Goal: Communication & Community: Answer question/provide support

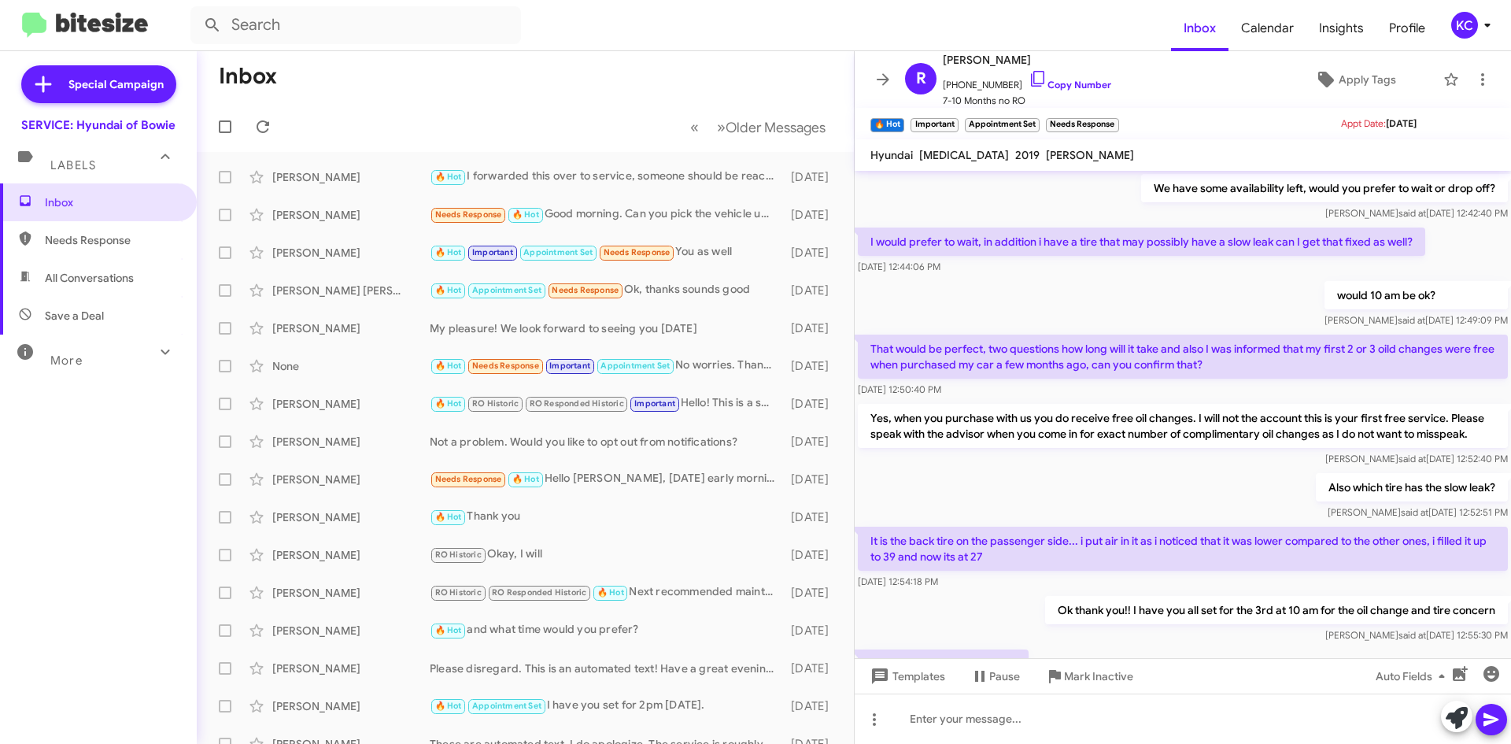
scroll to position [638, 0]
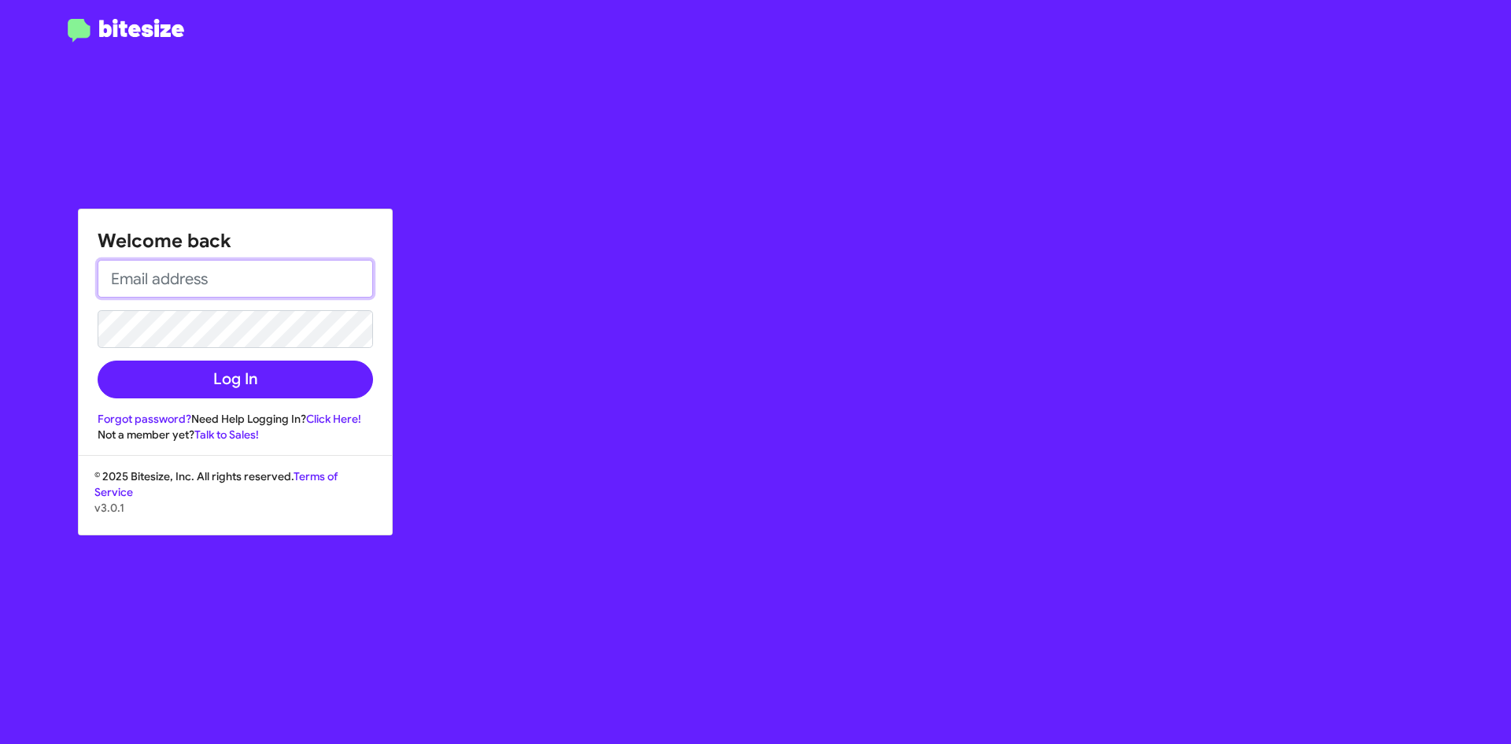
type input "[EMAIL_ADDRESS][DOMAIN_NAME]"
click at [105, 392] on form "kaycole@ourismancars.com Log In" at bounding box center [236, 329] width 276 height 139
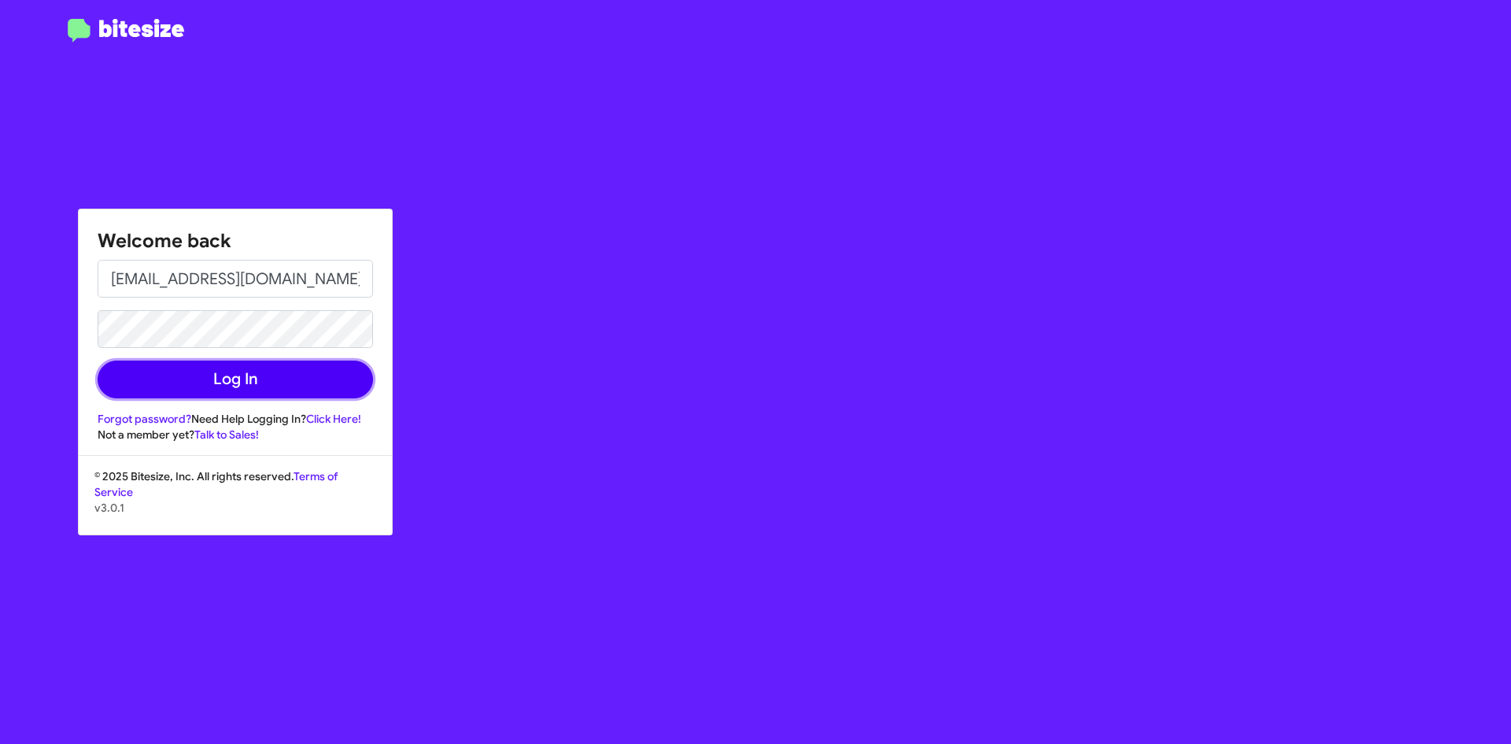
click at [154, 379] on button "Log In" at bounding box center [236, 380] width 276 height 38
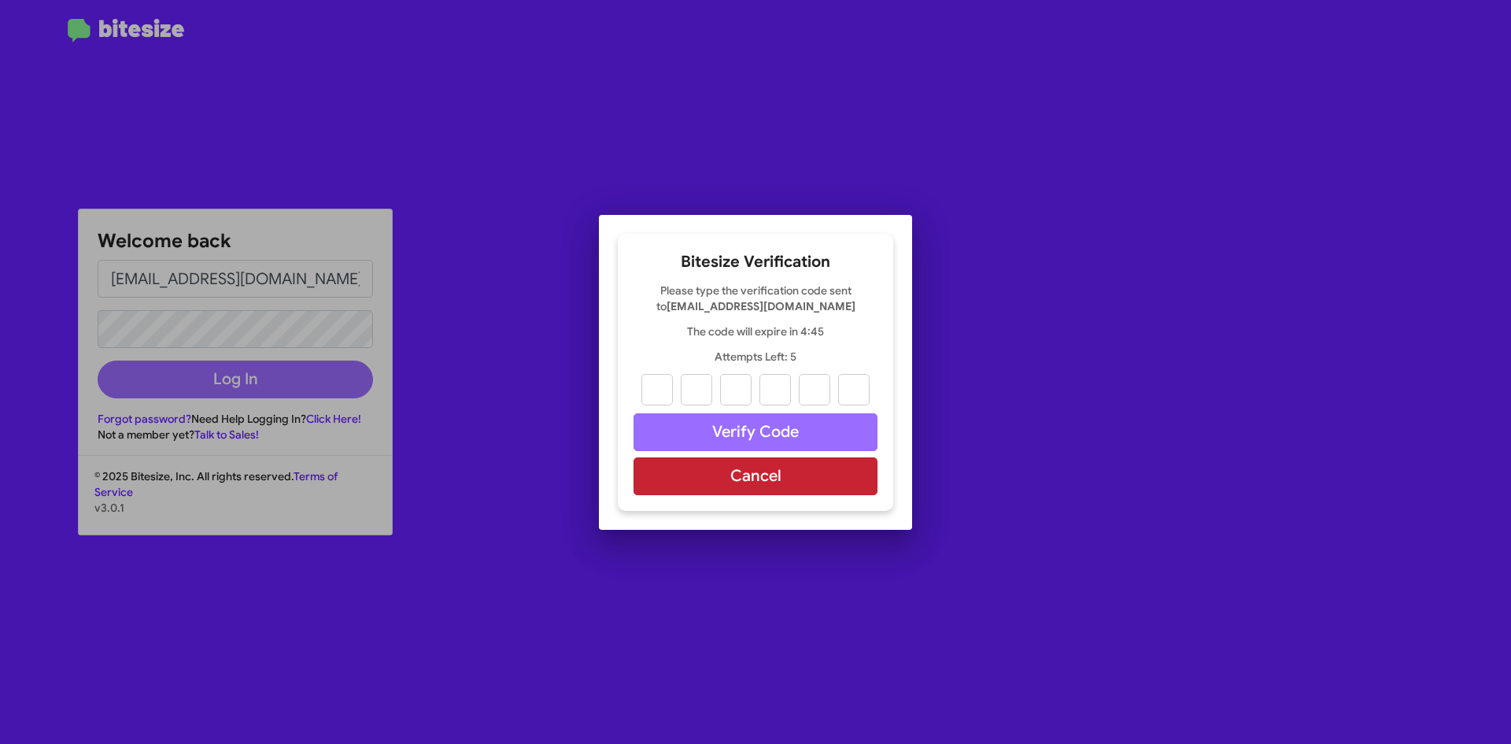
paste input "9"
type input "9"
type input "1"
type input "0"
type input "1"
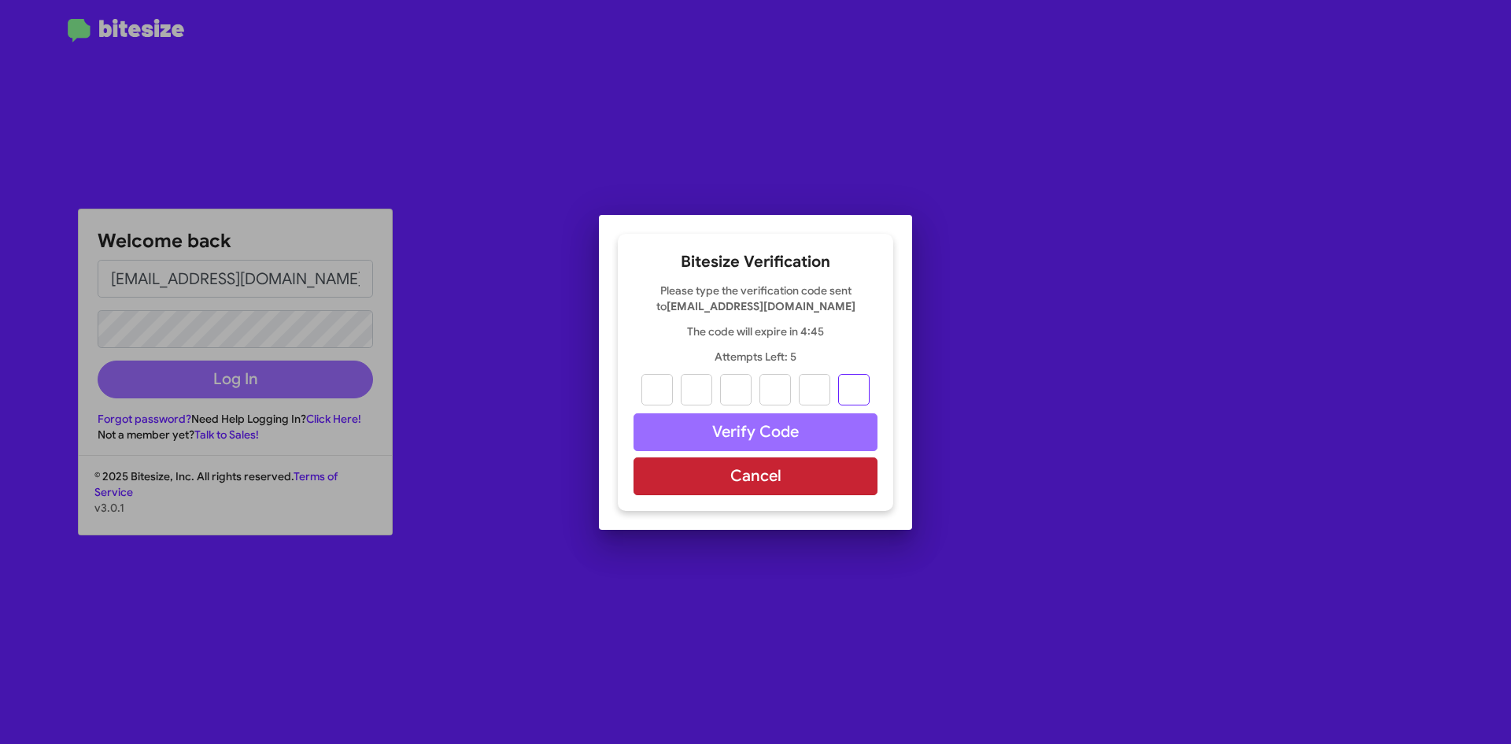
type input "6"
type input "9"
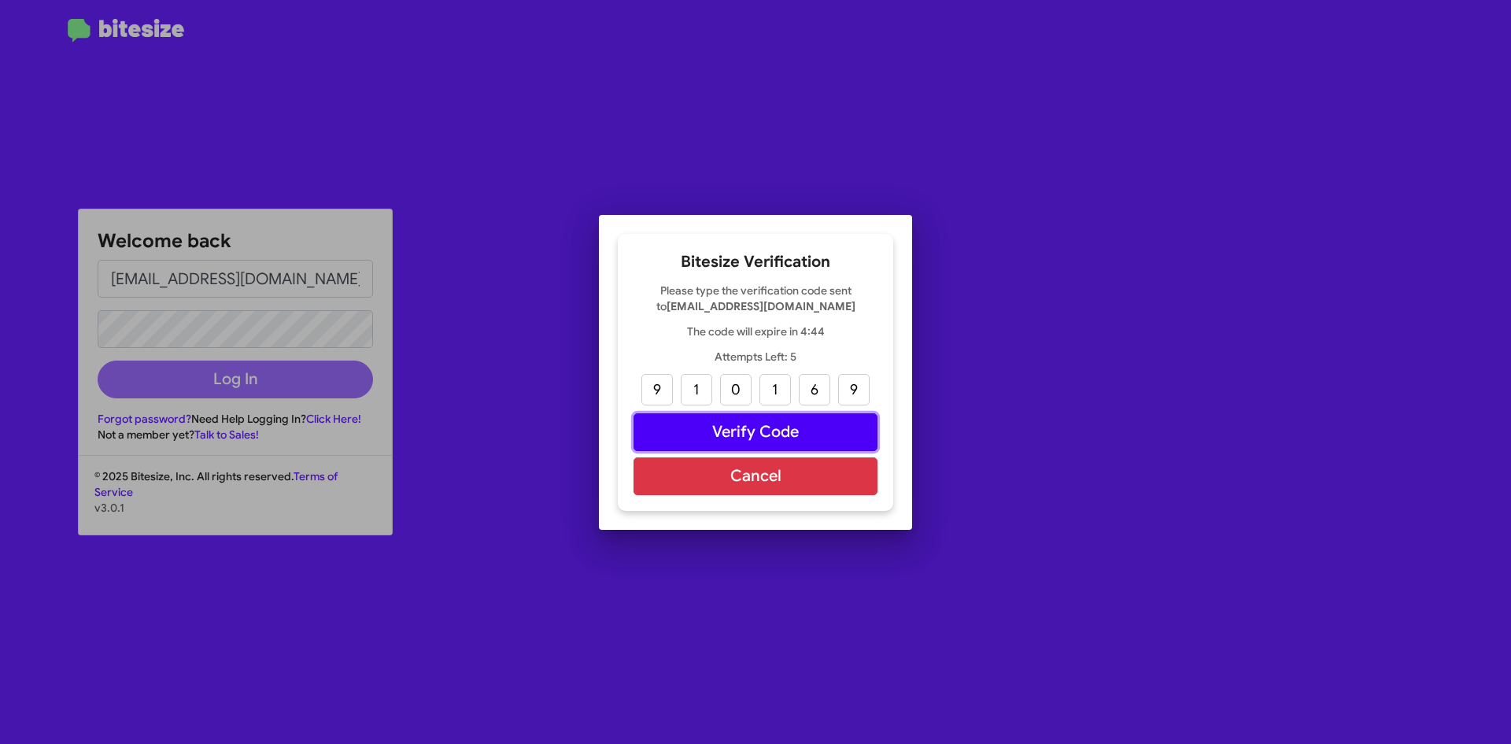
click at [799, 435] on button "Verify Code" at bounding box center [756, 432] width 244 height 38
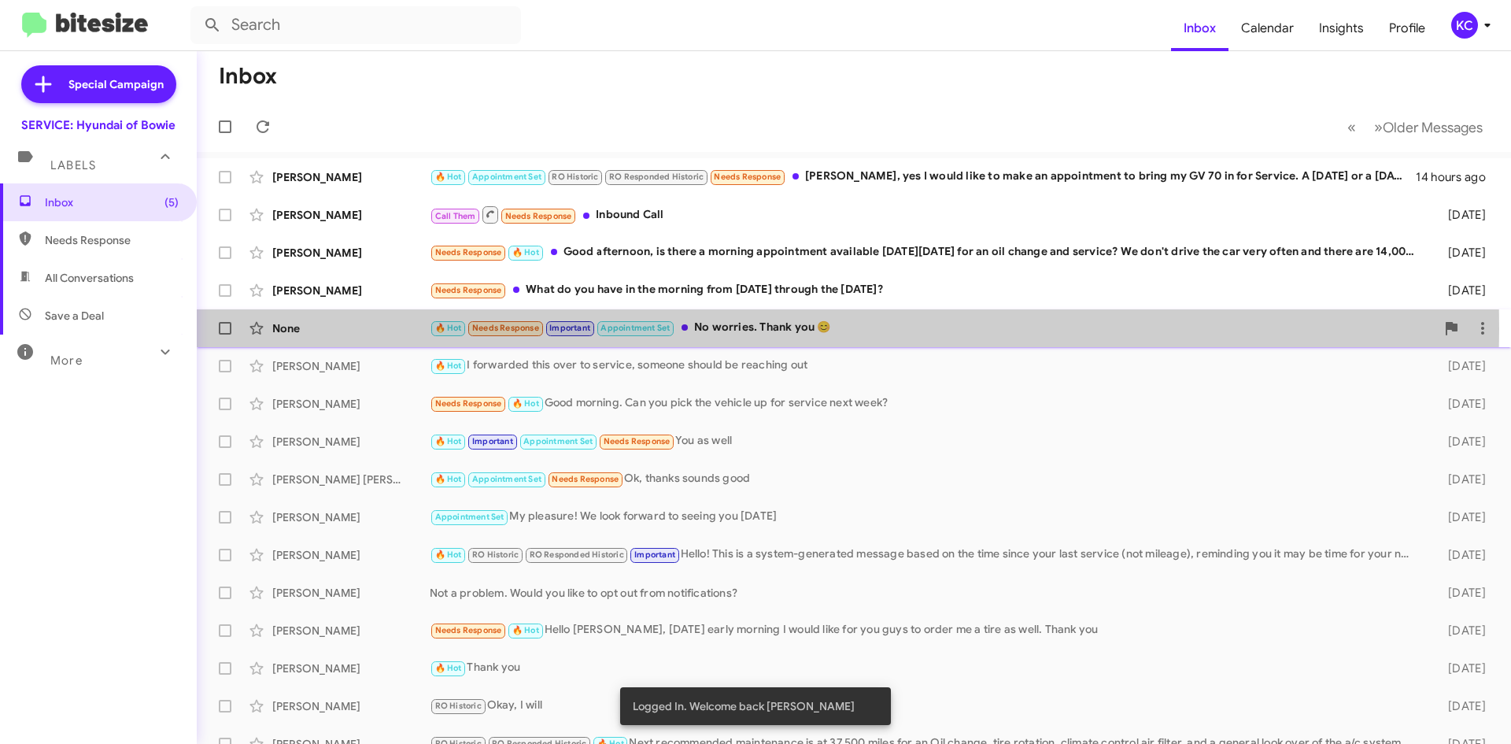
click at [455, 328] on span "🔥 Hot" at bounding box center [448, 328] width 27 height 10
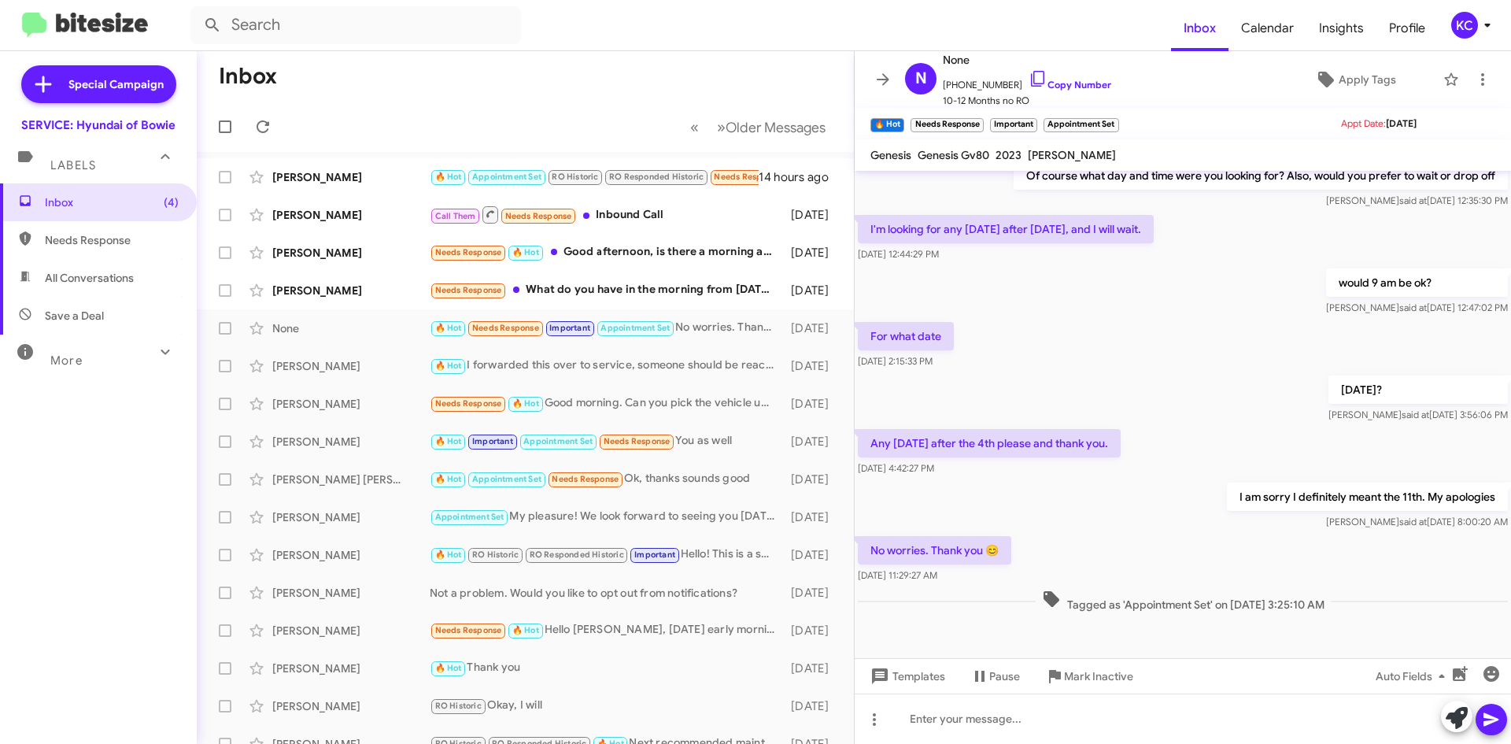
scroll to position [597, 0]
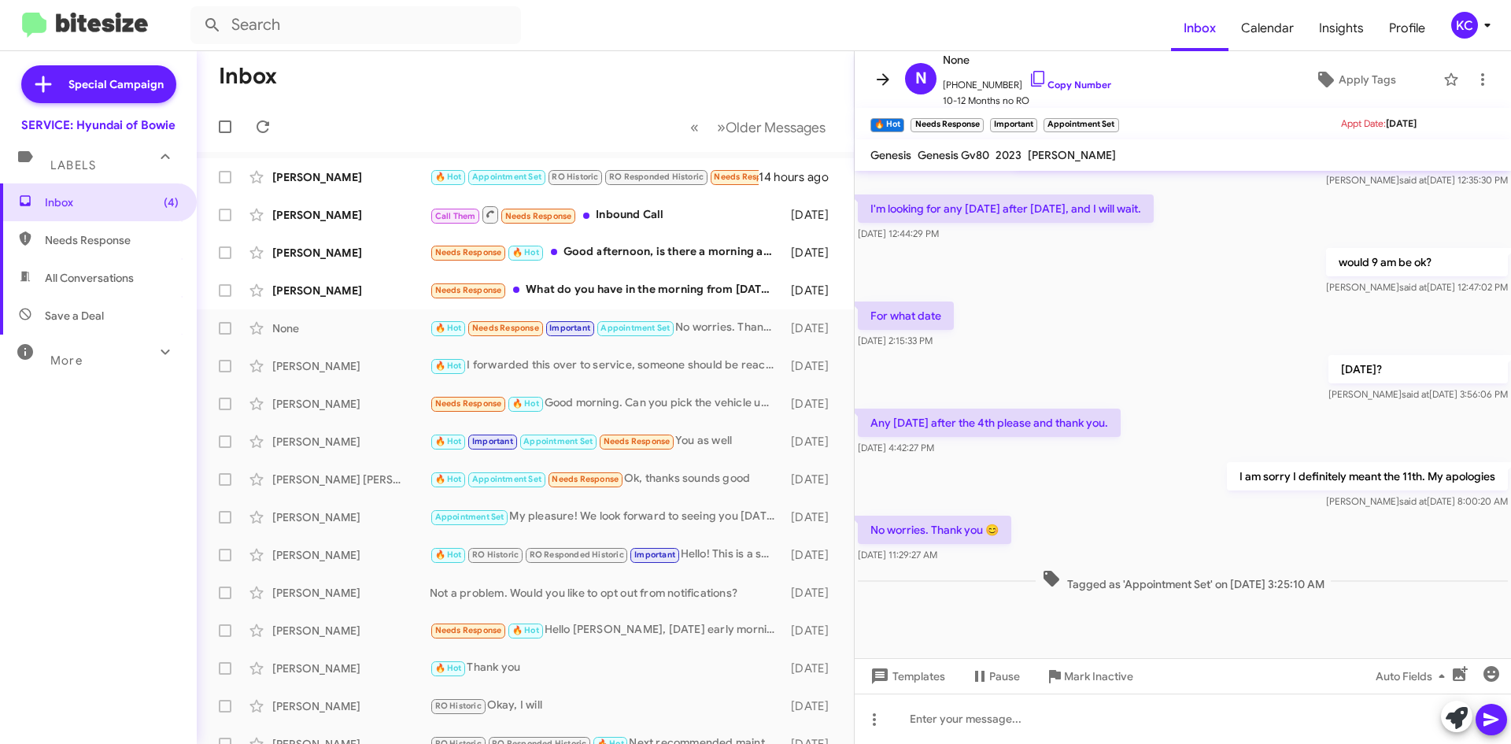
click at [879, 83] on icon at bounding box center [883, 79] width 19 height 19
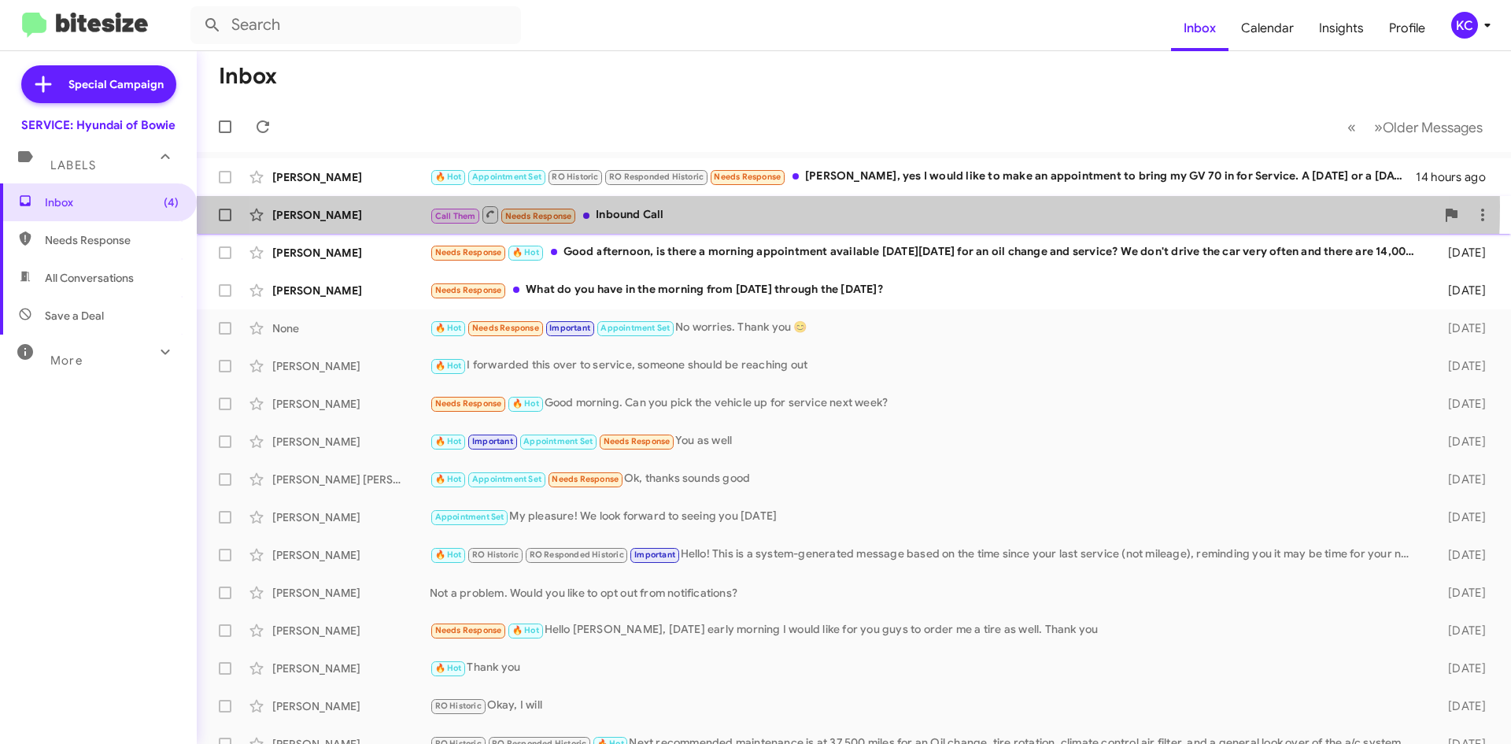
click at [775, 206] on div "Call Them Needs Response Inbound Call" at bounding box center [933, 215] width 1006 height 20
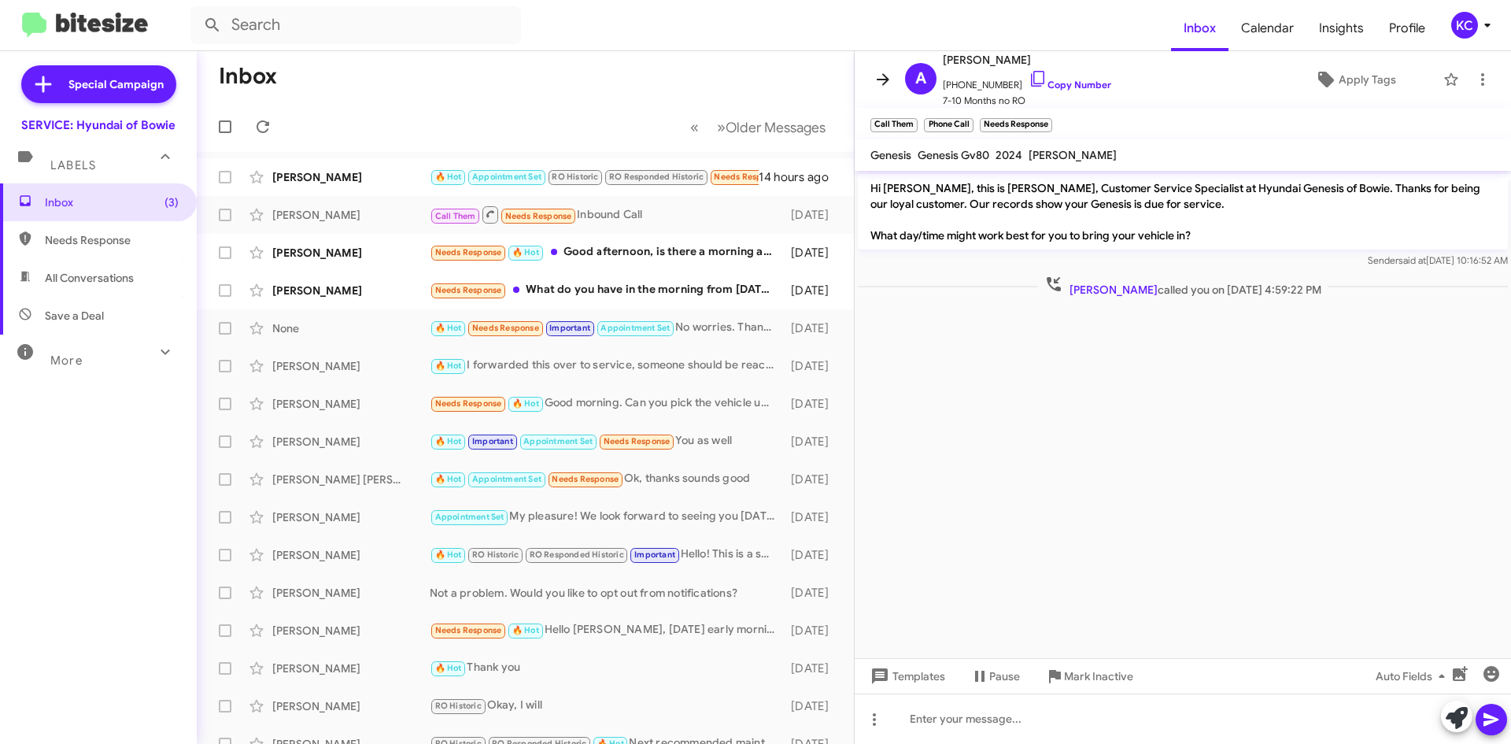
click at [882, 91] on button at bounding box center [883, 79] width 31 height 31
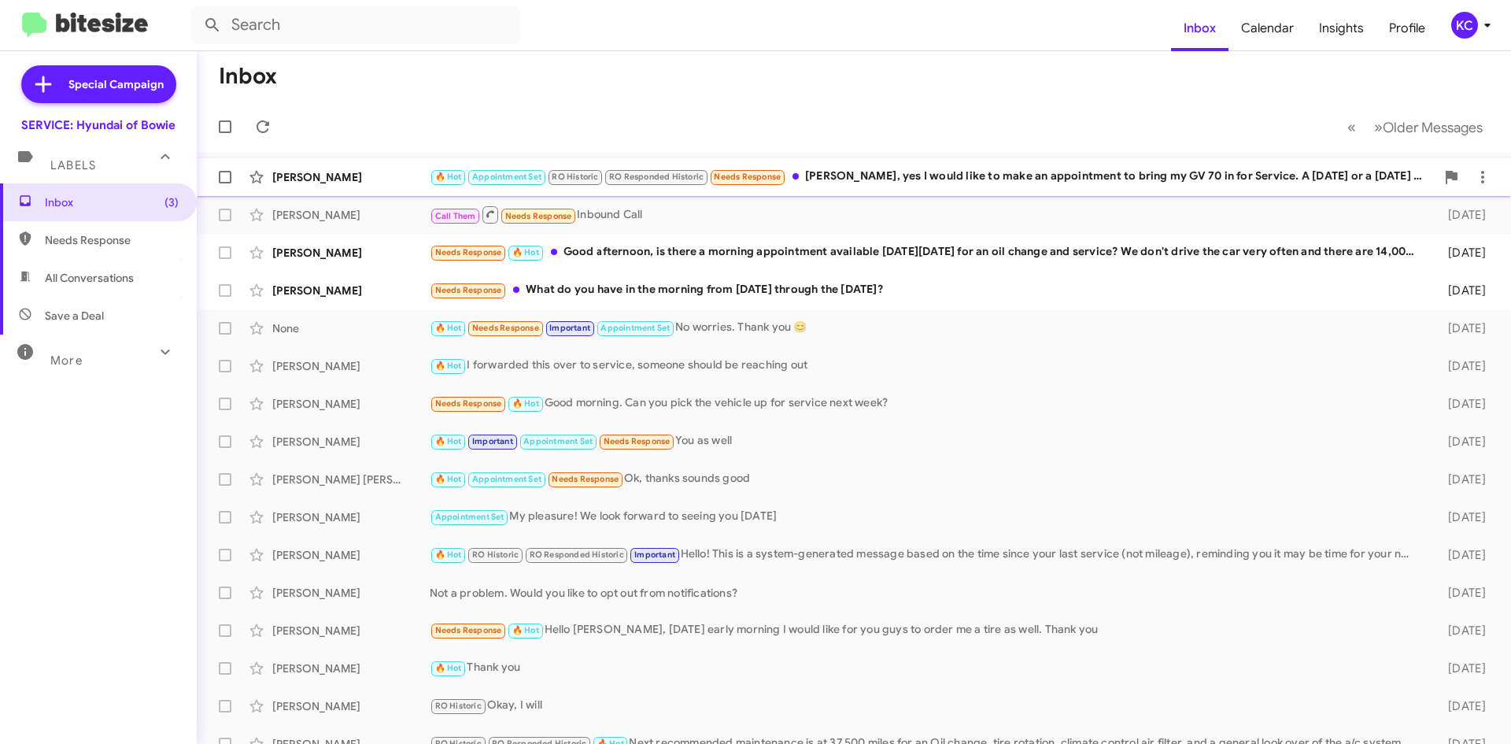
click at [857, 165] on div "Edward Iii 🔥 Hot Appointment Set RO Historic RO Responded Historic Needs Respon…" at bounding box center [853, 176] width 1289 height 31
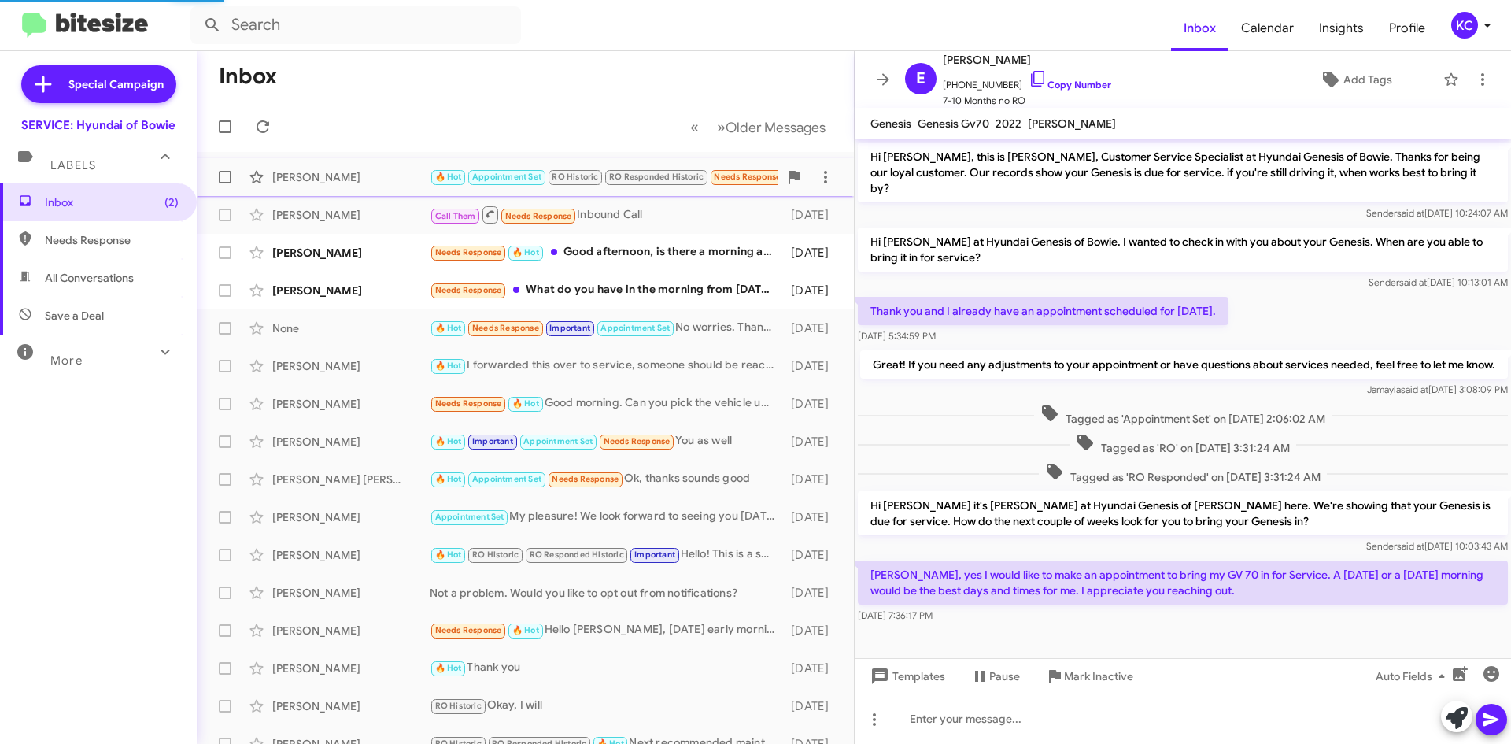
scroll to position [4, 0]
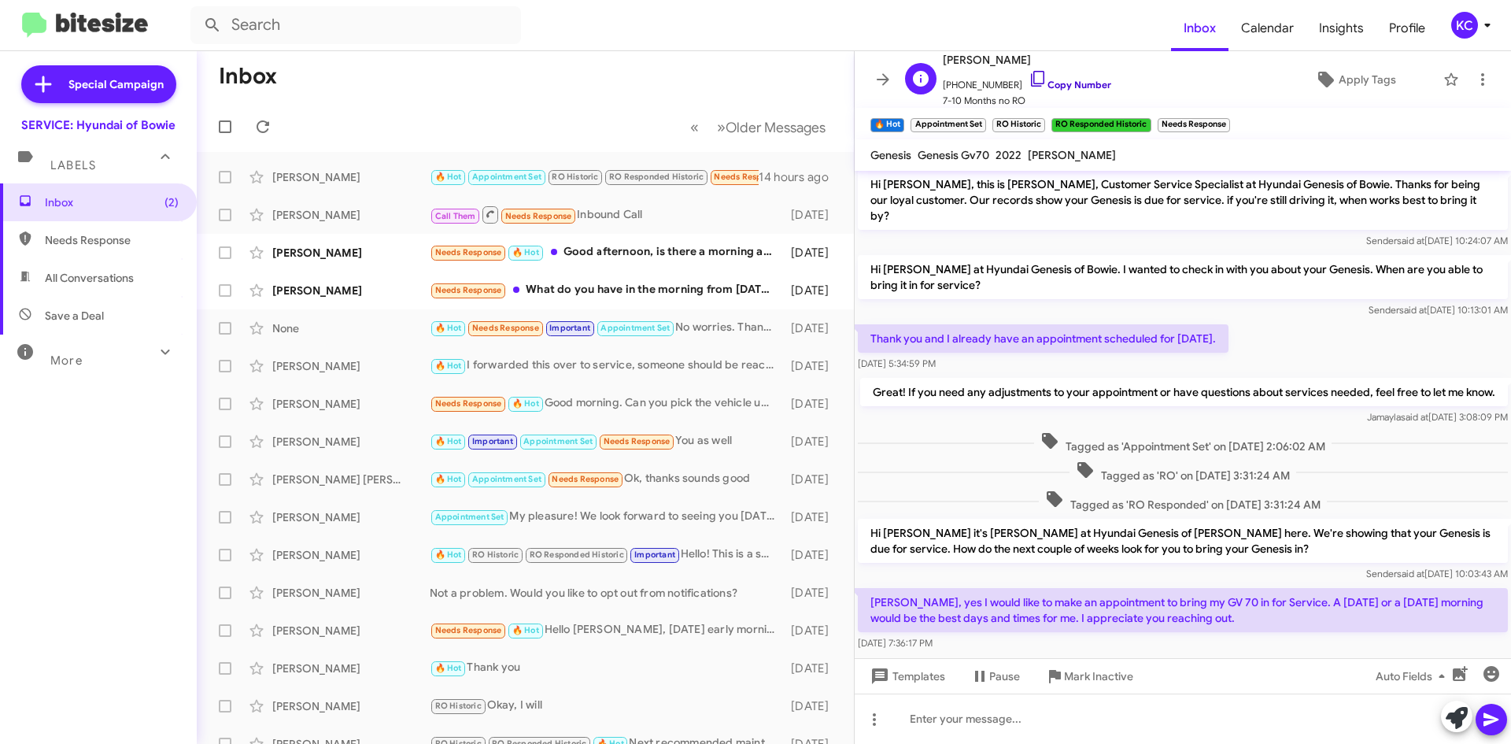
click at [1031, 71] on icon at bounding box center [1037, 79] width 13 height 16
click at [707, 54] on mat-toolbar-row "Inbox" at bounding box center [525, 76] width 657 height 50
click at [1053, 84] on link "Copy Number" at bounding box center [1070, 85] width 83 height 12
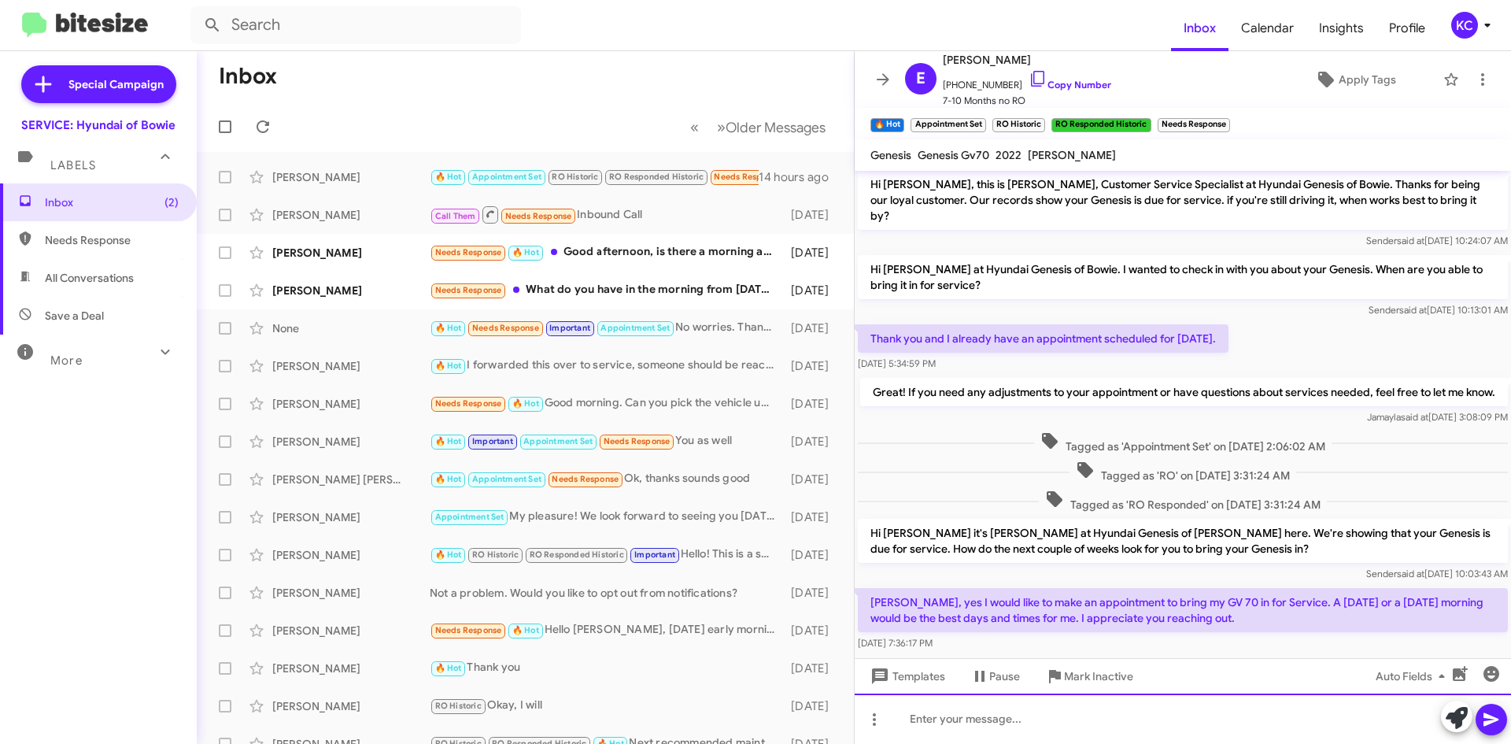
click at [1178, 717] on div at bounding box center [1183, 719] width 657 height 50
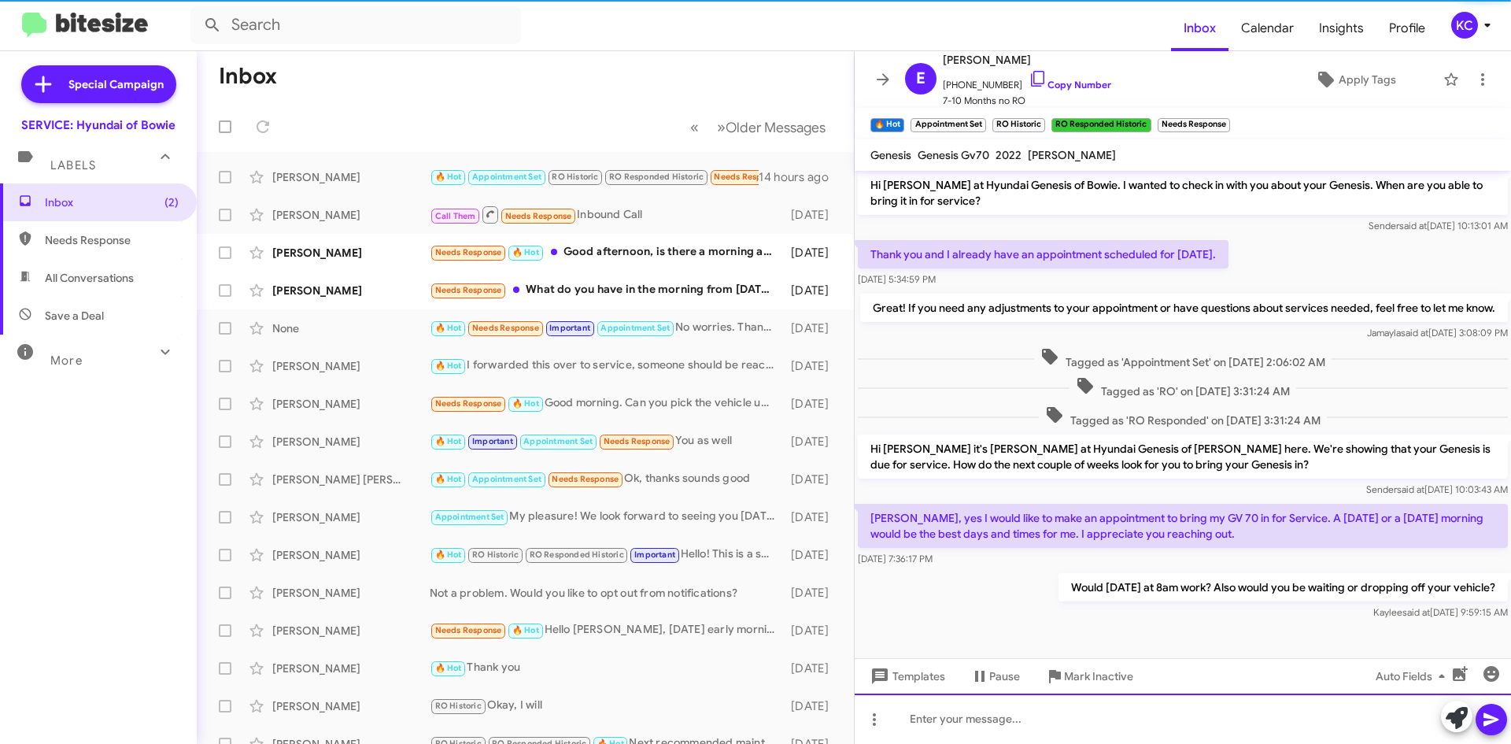
scroll to position [93, 0]
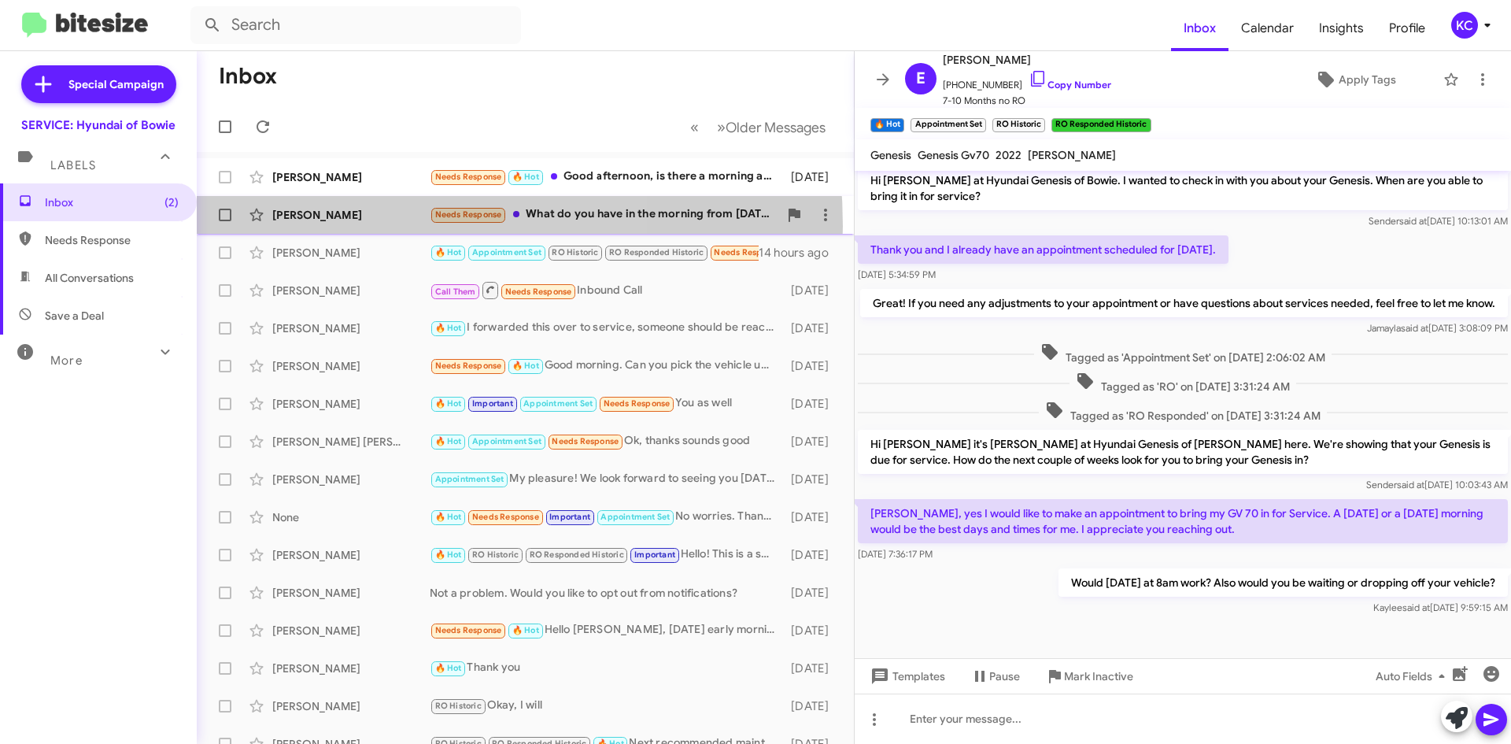
click at [345, 226] on div "Francis Cox Needs Response What do you have in the morning from October 21st th…" at bounding box center [525, 214] width 632 height 31
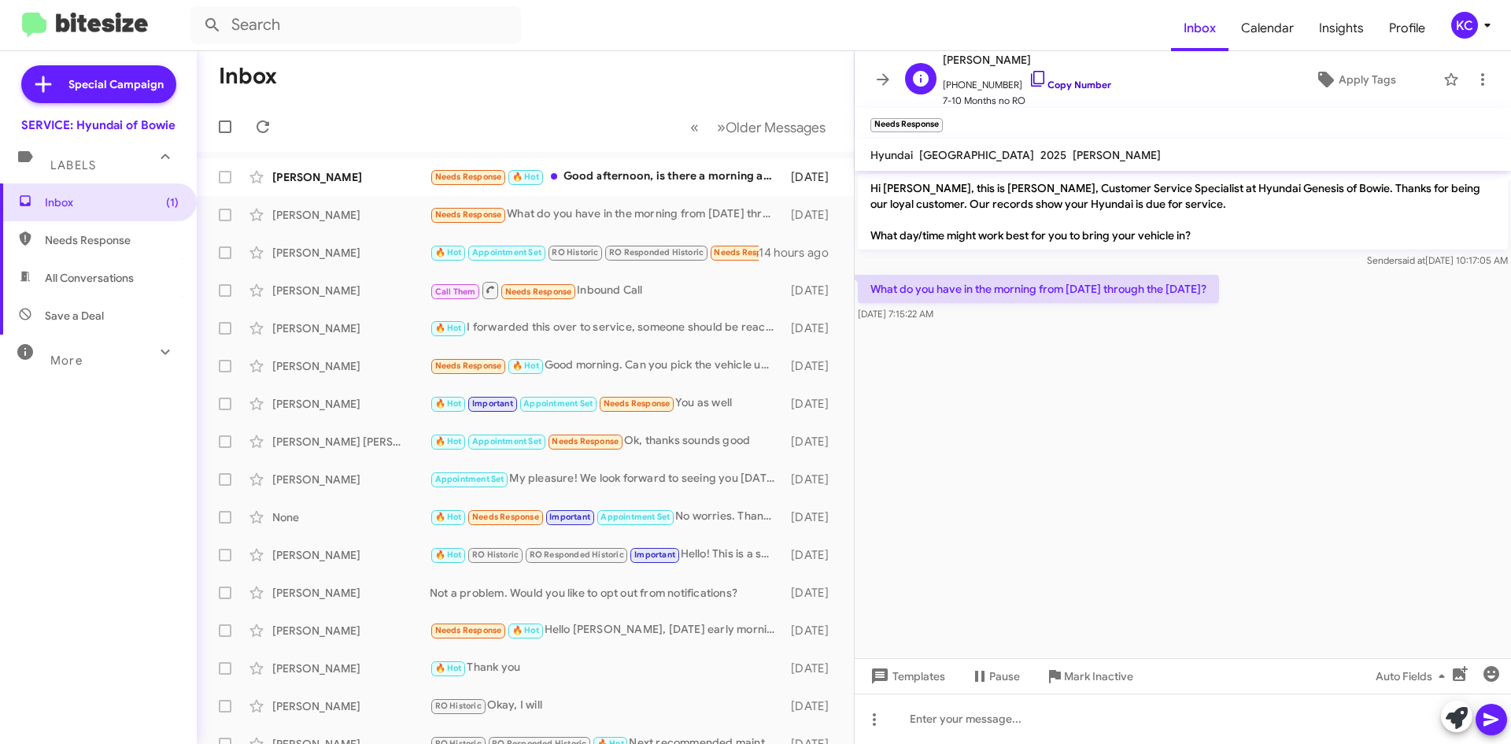
click at [1031, 83] on icon at bounding box center [1037, 79] width 13 height 16
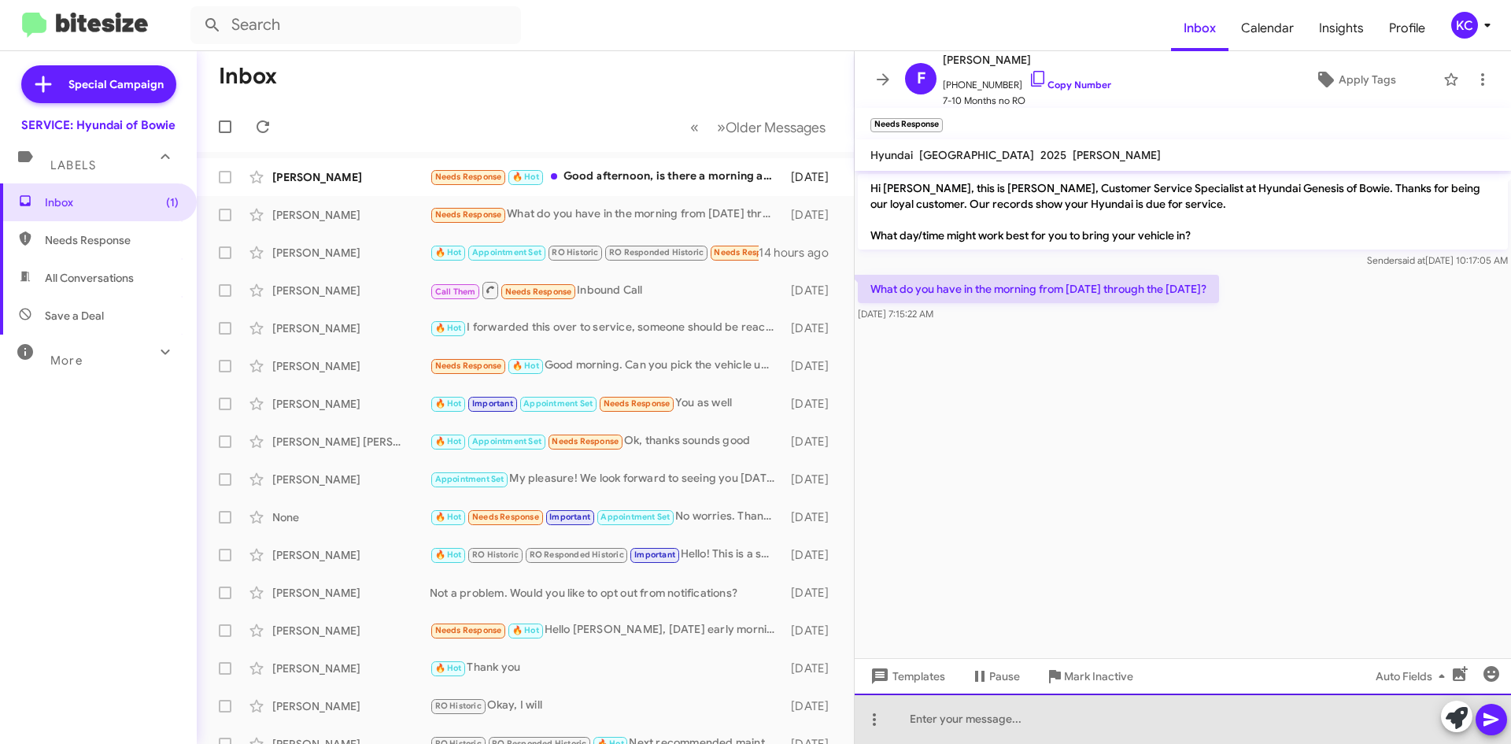
click at [1067, 709] on div at bounding box center [1183, 719] width 657 height 50
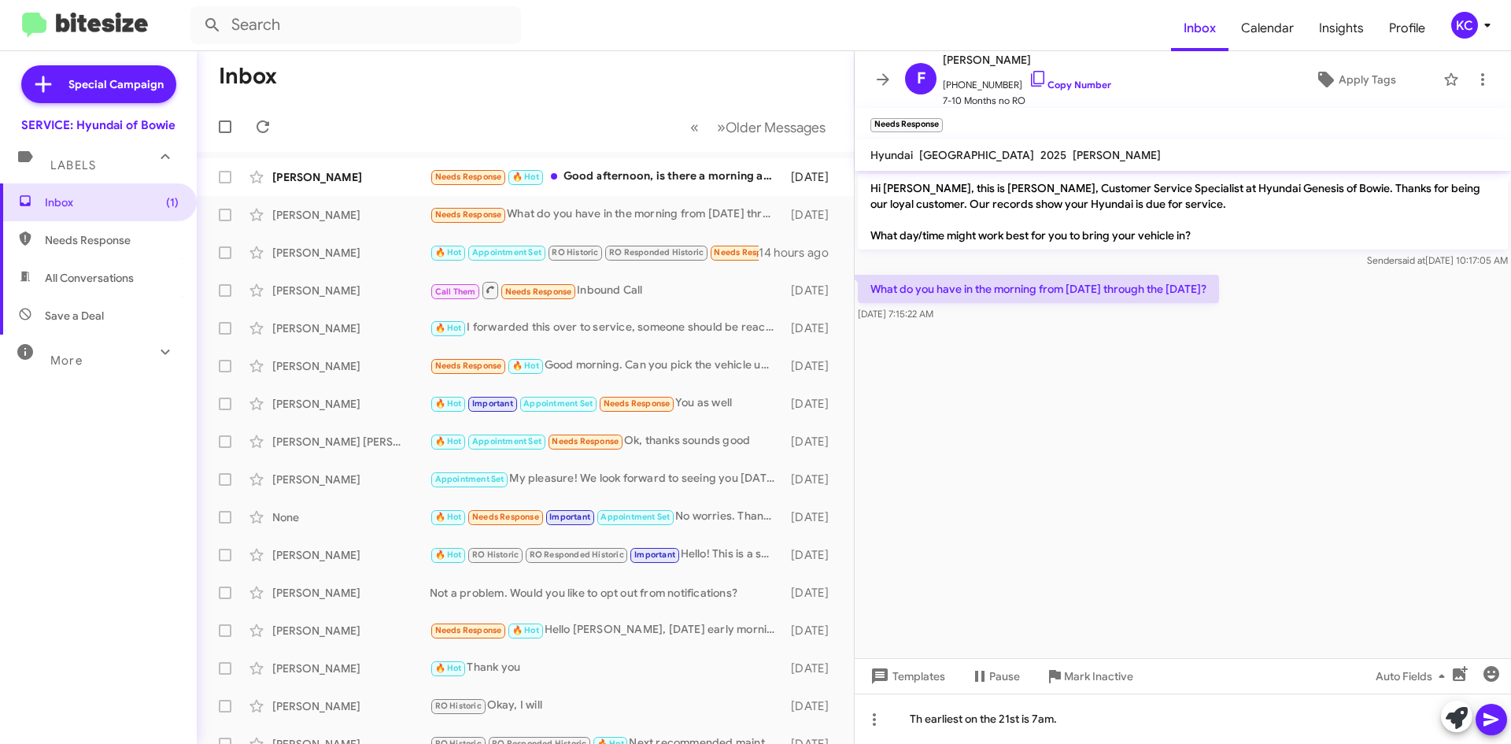
click at [1484, 709] on span at bounding box center [1491, 719] width 19 height 31
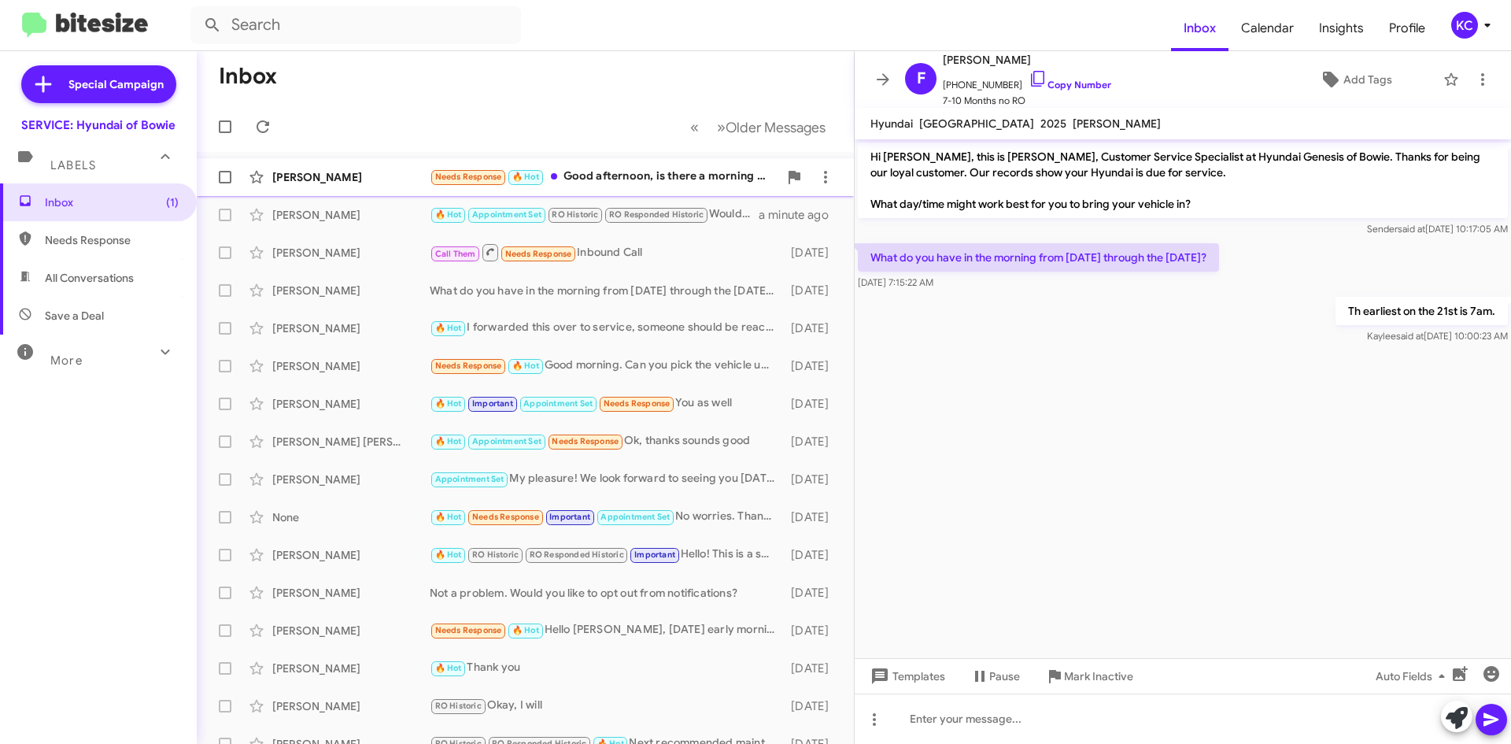
click at [377, 178] on div "Mark Robinson" at bounding box center [350, 177] width 157 height 16
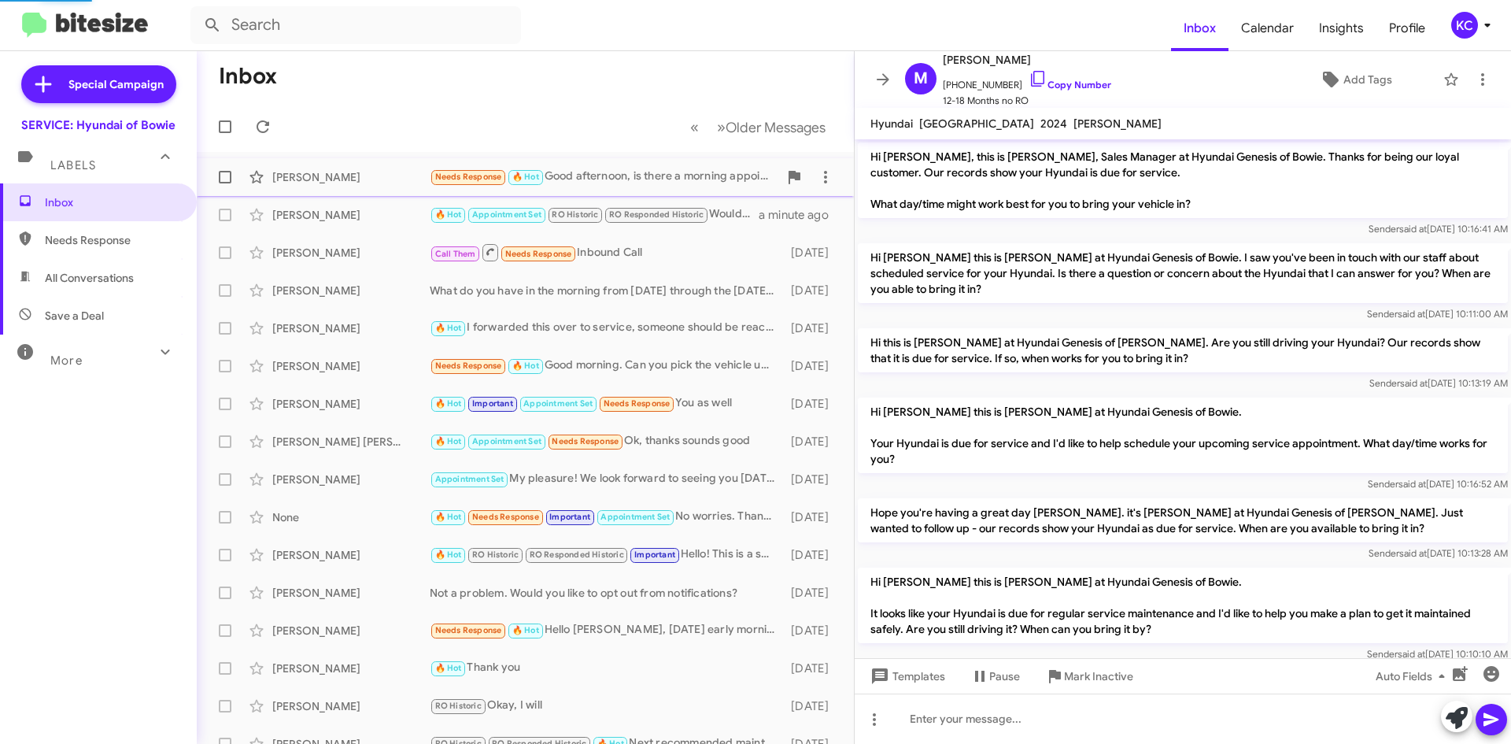
scroll to position [219, 0]
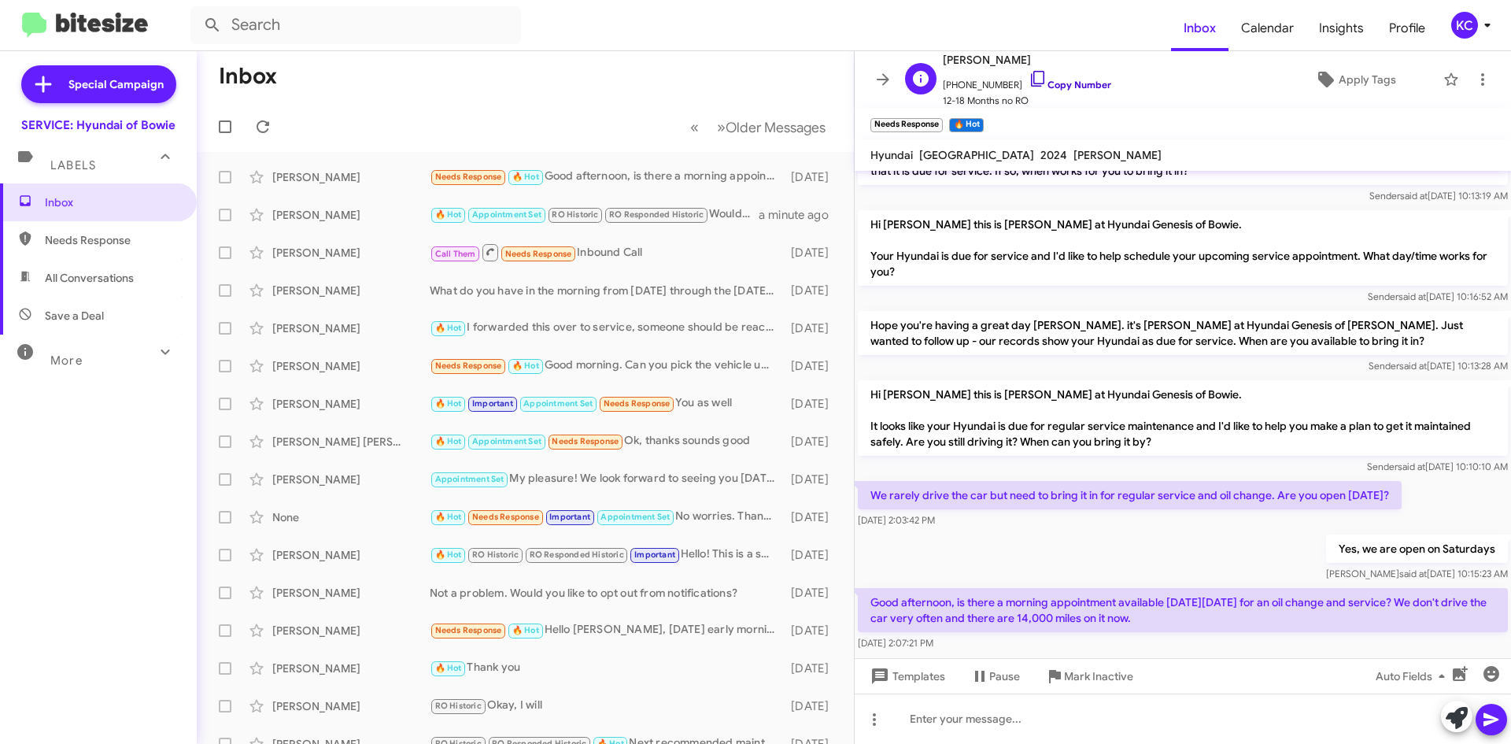
click at [1029, 72] on icon at bounding box center [1038, 78] width 19 height 19
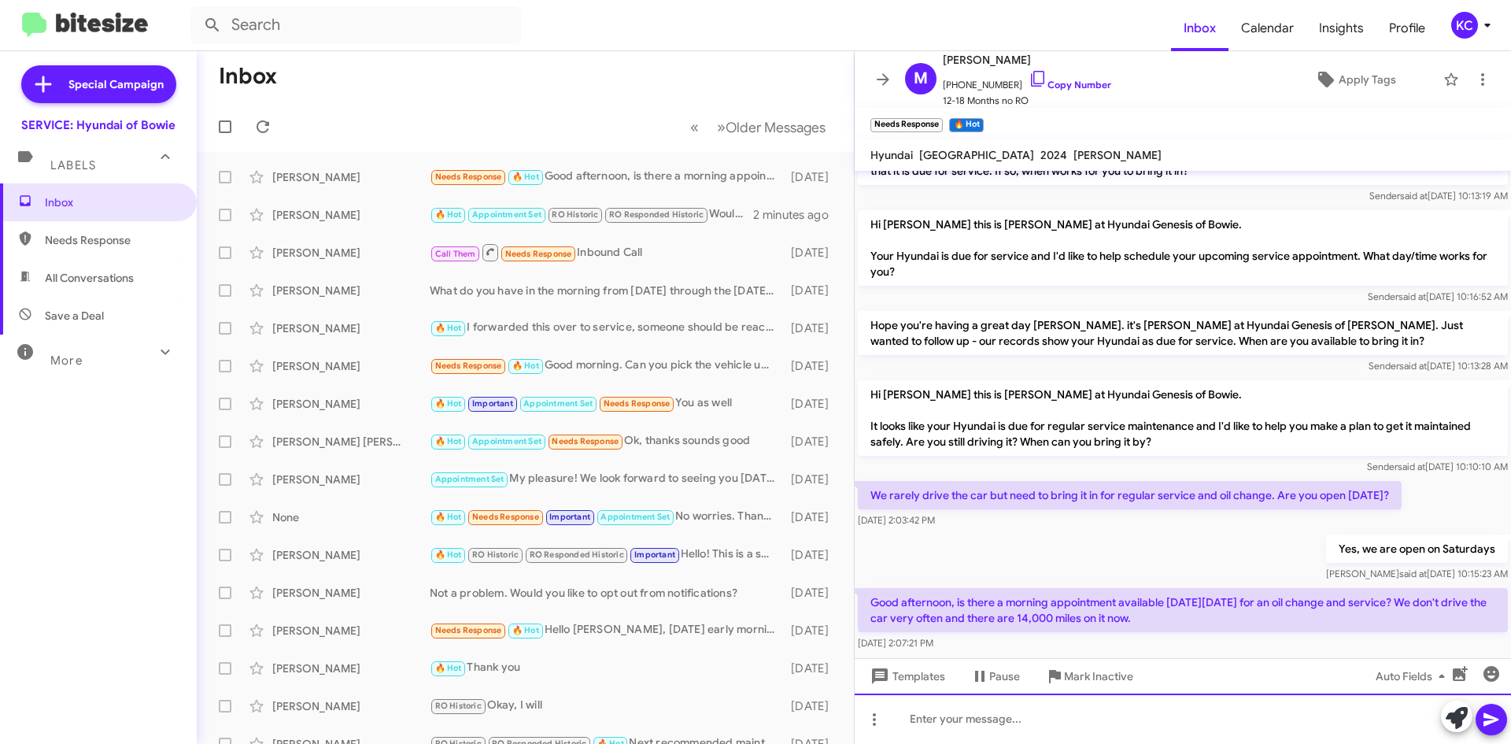
click at [1012, 713] on div at bounding box center [1183, 719] width 657 height 50
click at [1005, 719] on div "Im sorry, this saturday we are booked in the morning" at bounding box center [1183, 719] width 657 height 50
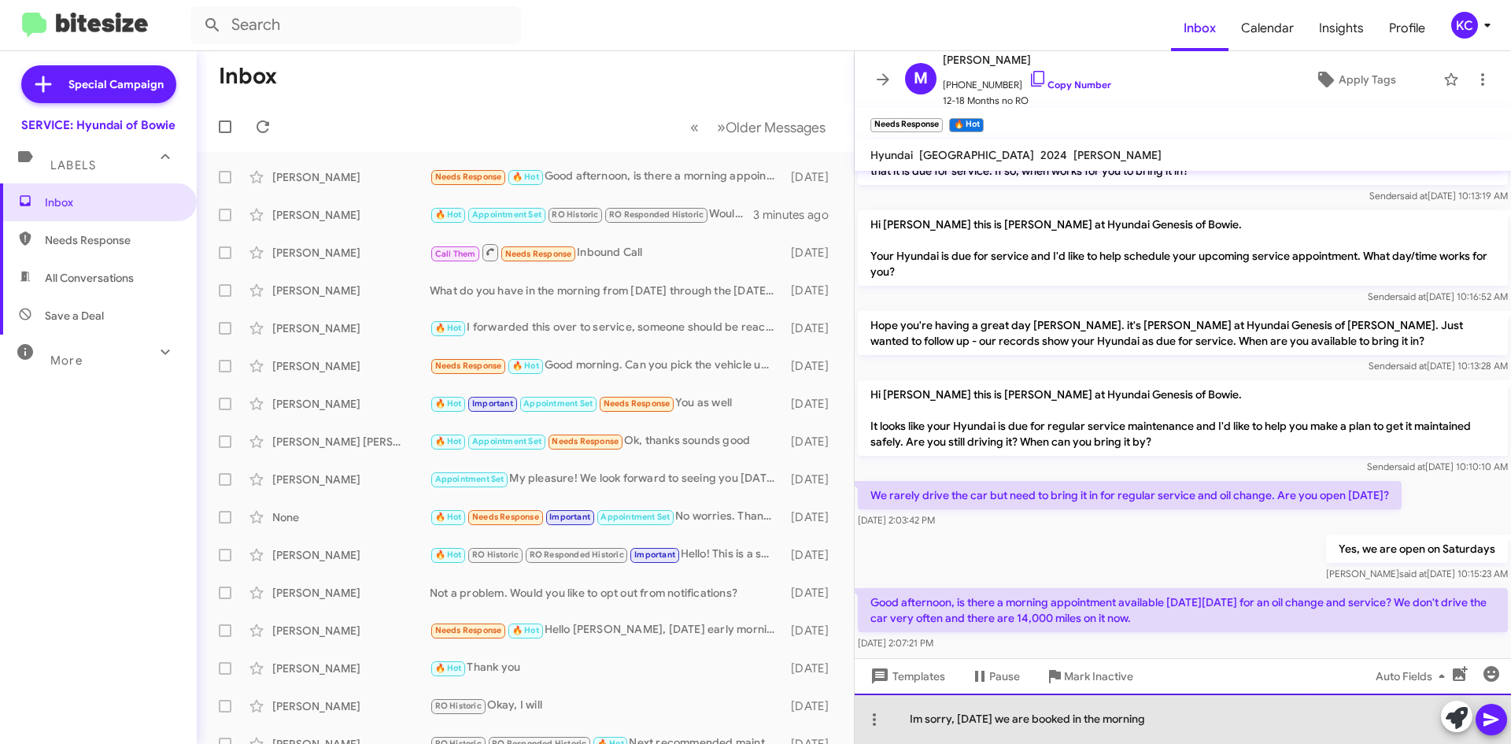
click at [909, 715] on div "Im sorry, this Saturday we are booked in the morning" at bounding box center [1183, 719] width 657 height 50
click at [914, 717] on div "Im sorry, this Saturday we are booked in the morning" at bounding box center [1183, 719] width 657 height 50
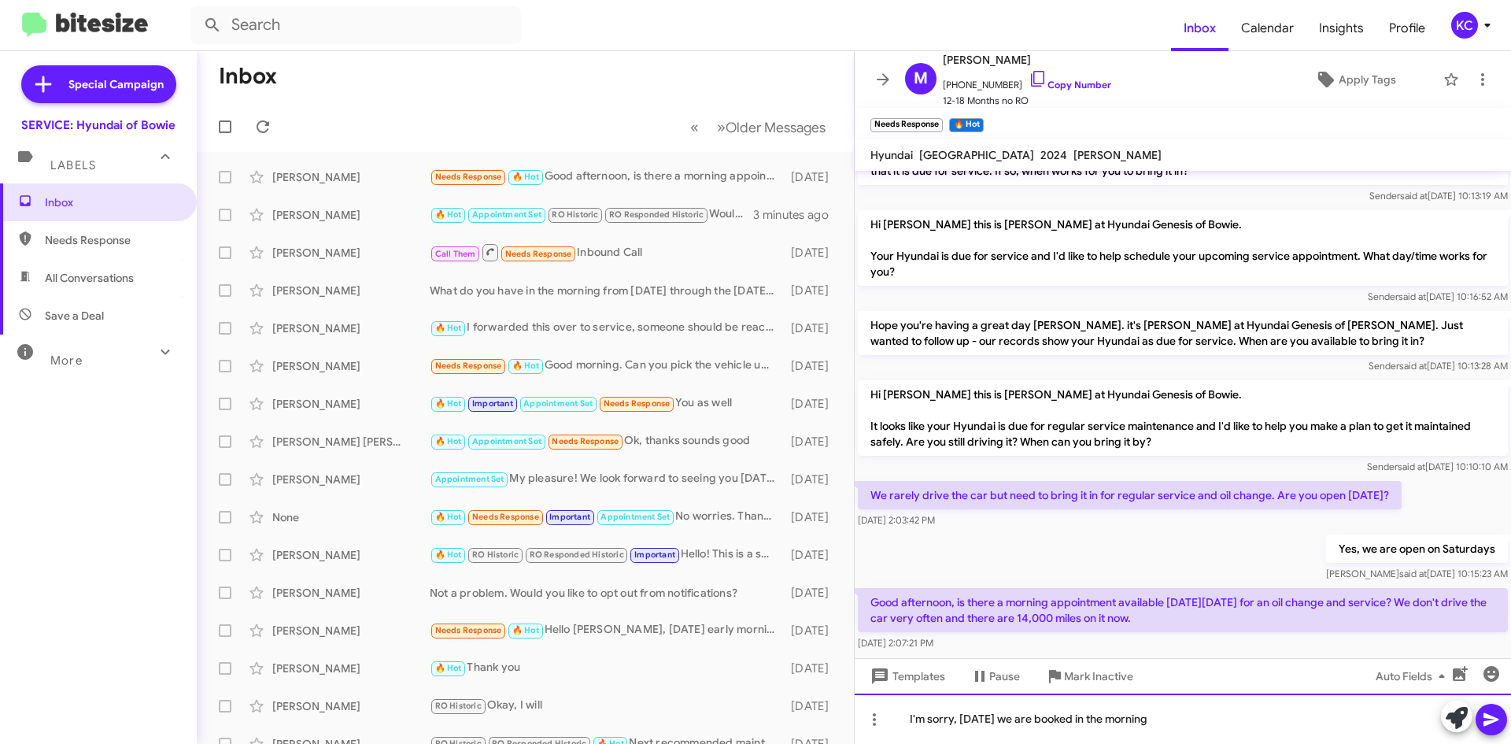
click at [1205, 716] on div "I'm sorry, this Saturday we are booked in the morning" at bounding box center [1183, 719] width 657 height 50
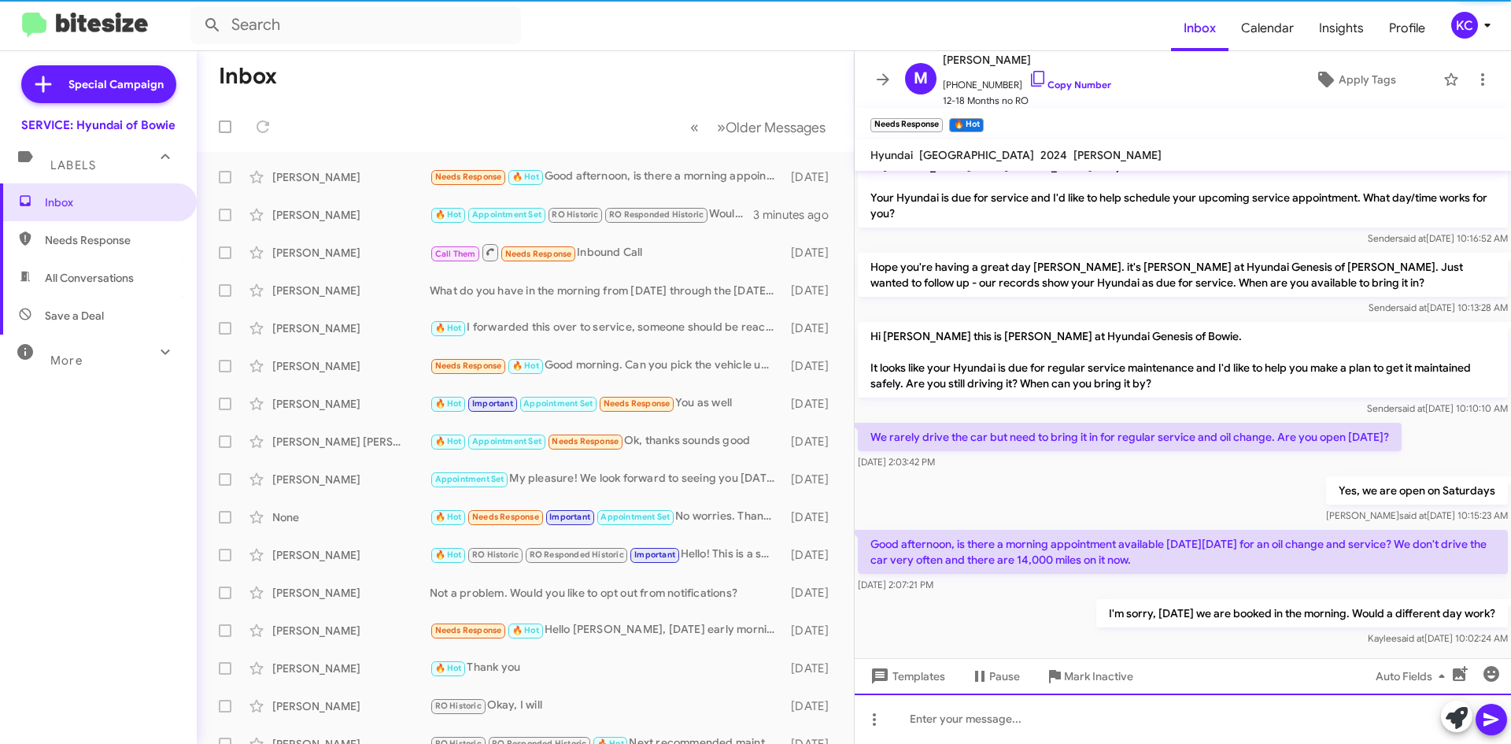
scroll to position [308, 0]
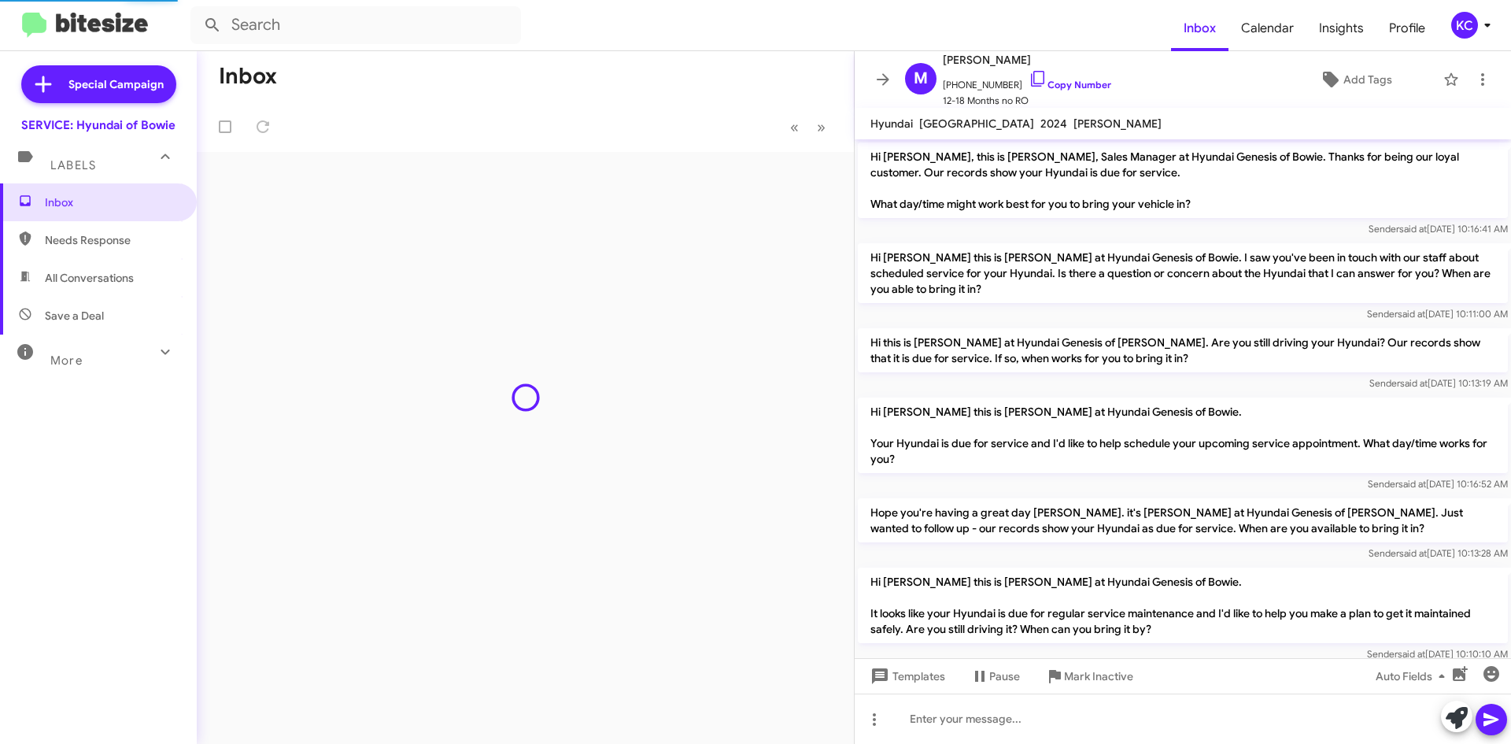
scroll to position [276, 0]
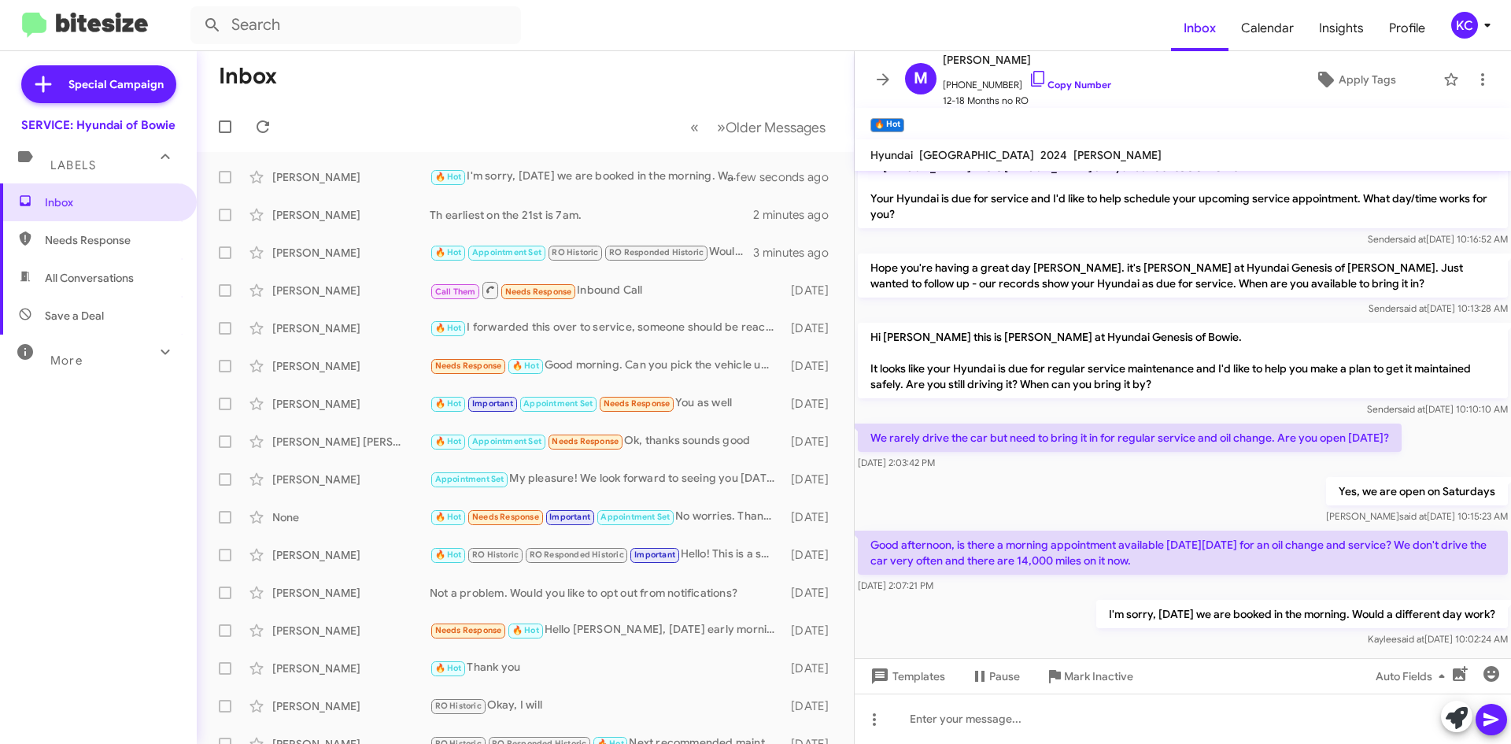
click at [446, 94] on mat-toolbar-row "Inbox" at bounding box center [525, 76] width 657 height 50
